Goal: Task Accomplishment & Management: Manage account settings

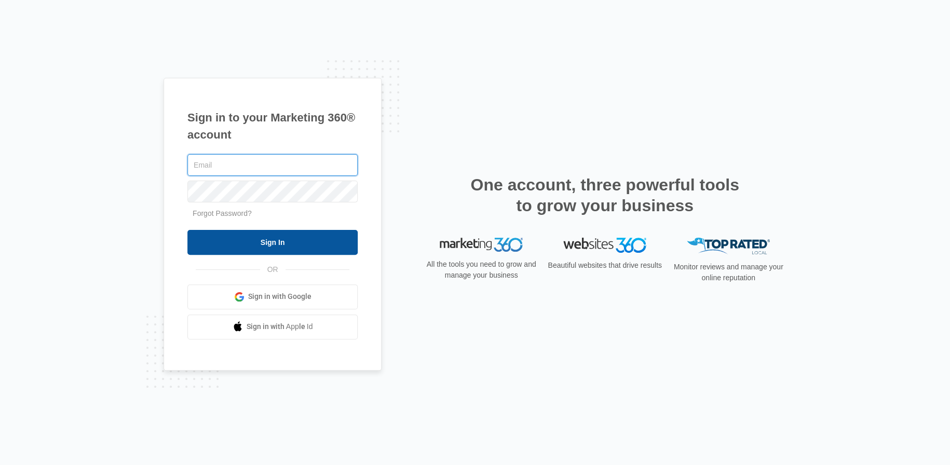
type input "[PERSON_NAME][EMAIL_ADDRESS][PERSON_NAME][DOMAIN_NAME]"
click at [266, 244] on input "Sign In" at bounding box center [272, 242] width 170 height 25
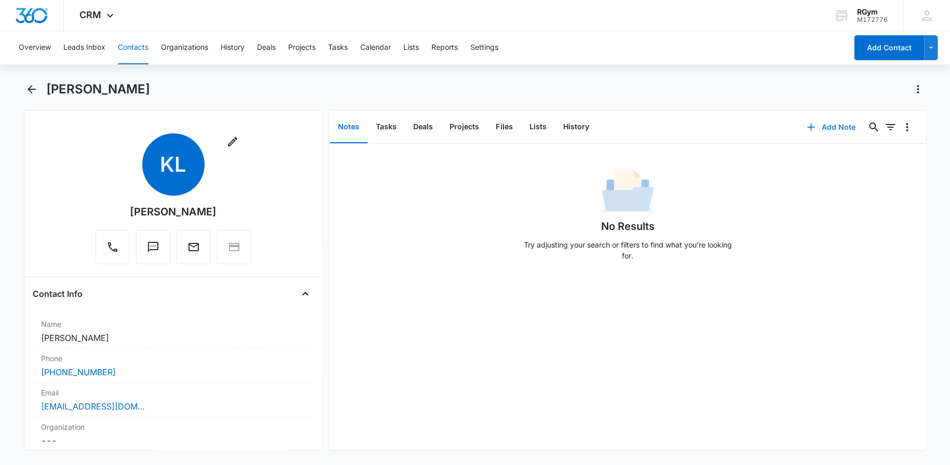
click at [837, 126] on button "Add Note" at bounding box center [830, 127] width 69 height 25
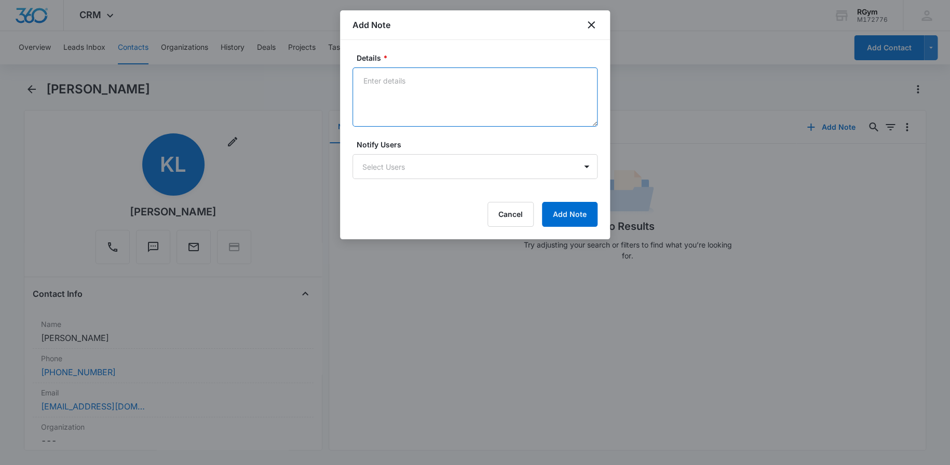
click at [359, 76] on textarea "Details *" at bounding box center [474, 96] width 245 height 59
paste textarea "Your insurance pays for our basic membership. It allows you to workout once a d…"
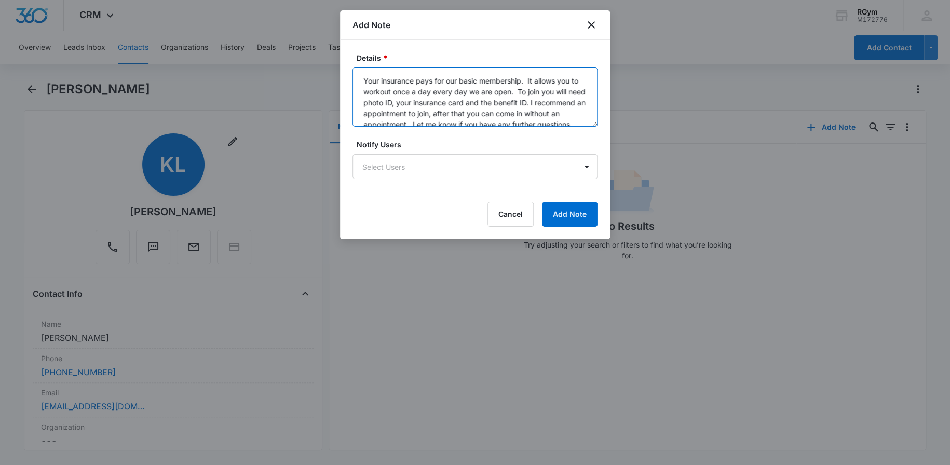
scroll to position [35, 0]
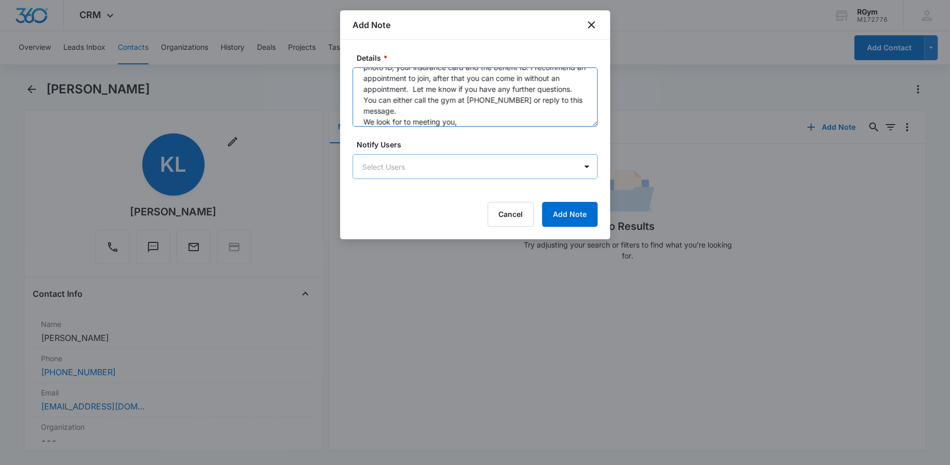
type textarea "Your insurance pays for our basic membership. It allows you to workout once a d…"
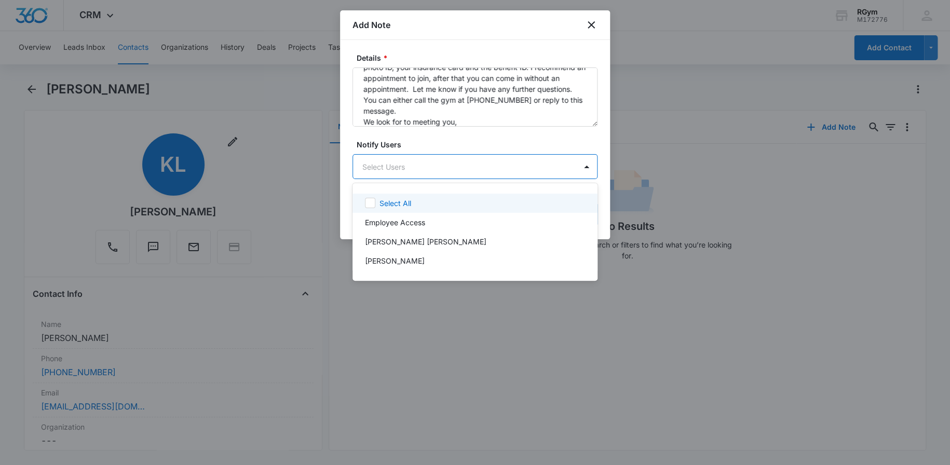
click at [384, 167] on body "CRM Apps Reputation Websites Forms CRM Email Social Payments POS Content Ads In…" at bounding box center [475, 232] width 950 height 465
click at [371, 205] on icon at bounding box center [369, 202] width 9 height 9
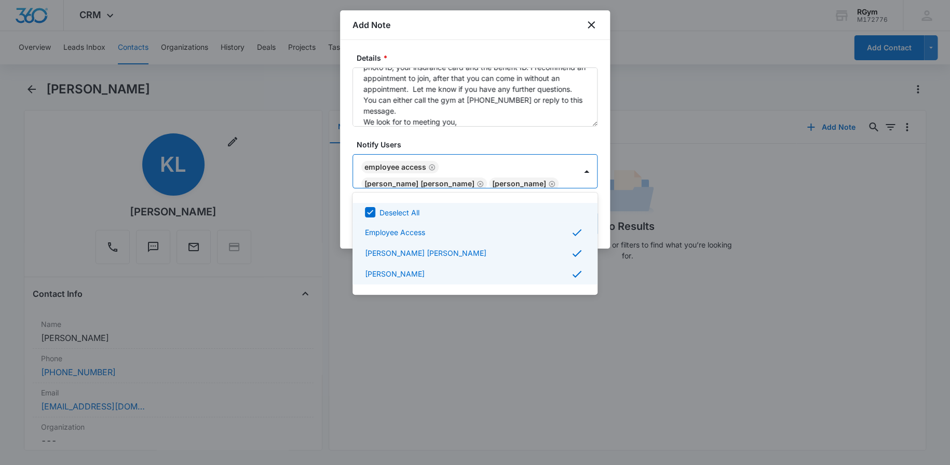
click at [606, 211] on div at bounding box center [475, 232] width 950 height 465
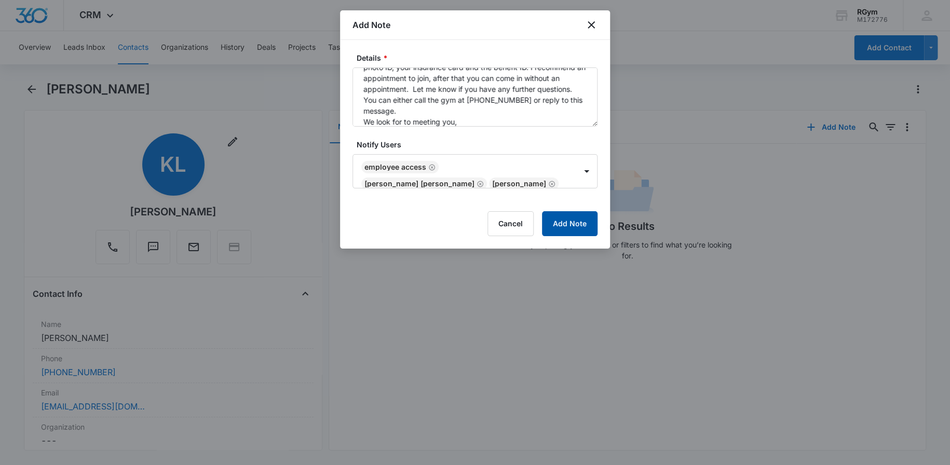
click at [576, 221] on button "Add Note" at bounding box center [570, 223] width 56 height 25
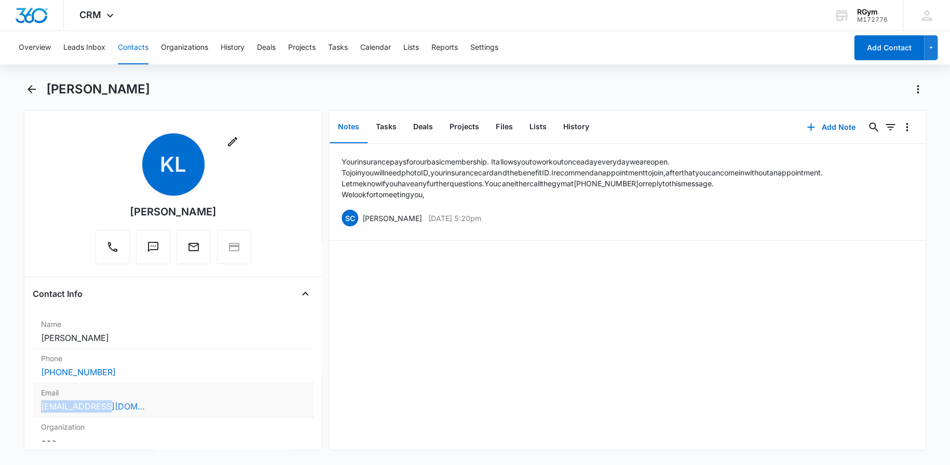
drag, startPoint x: 37, startPoint y: 405, endPoint x: 105, endPoint y: 405, distance: 68.0
click at [105, 405] on div "Email Cancel Save Changes [EMAIL_ADDRESS][DOMAIN_NAME]" at bounding box center [173, 400] width 281 height 34
